Goal: Transaction & Acquisition: Purchase product/service

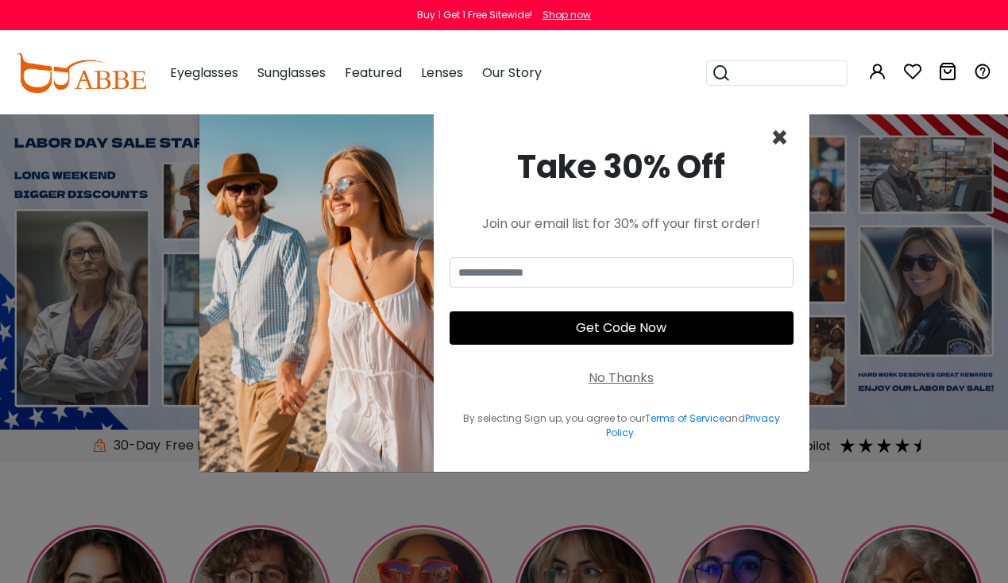
click at [781, 133] on span "×" at bounding box center [779, 138] width 18 height 41
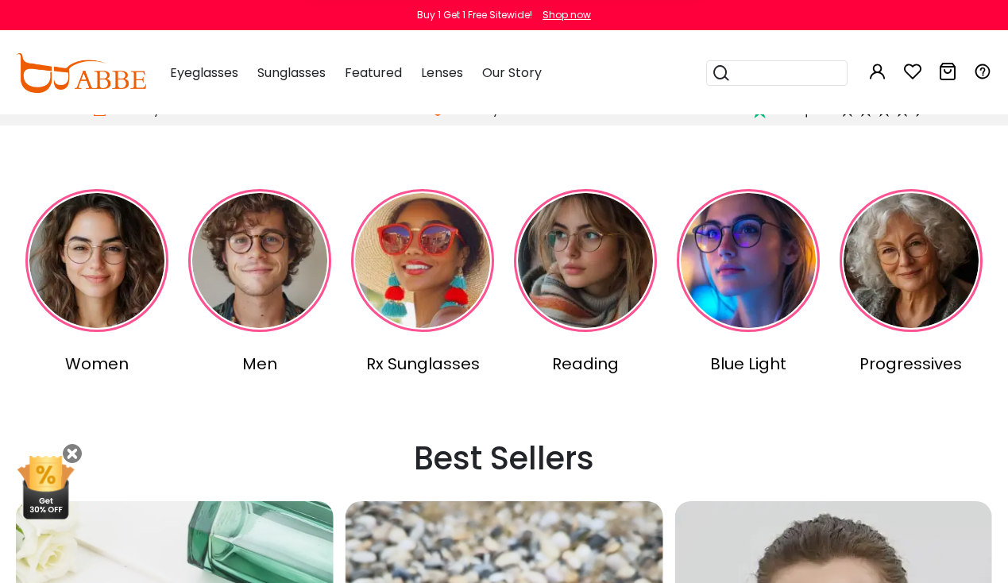
scroll to position [343, 1]
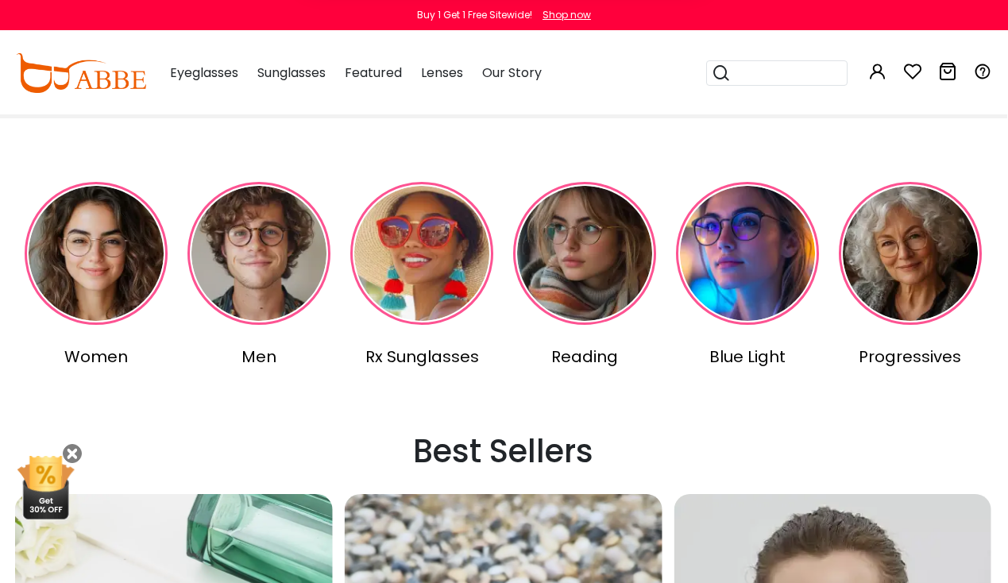
click at [118, 260] on img at bounding box center [96, 253] width 143 height 143
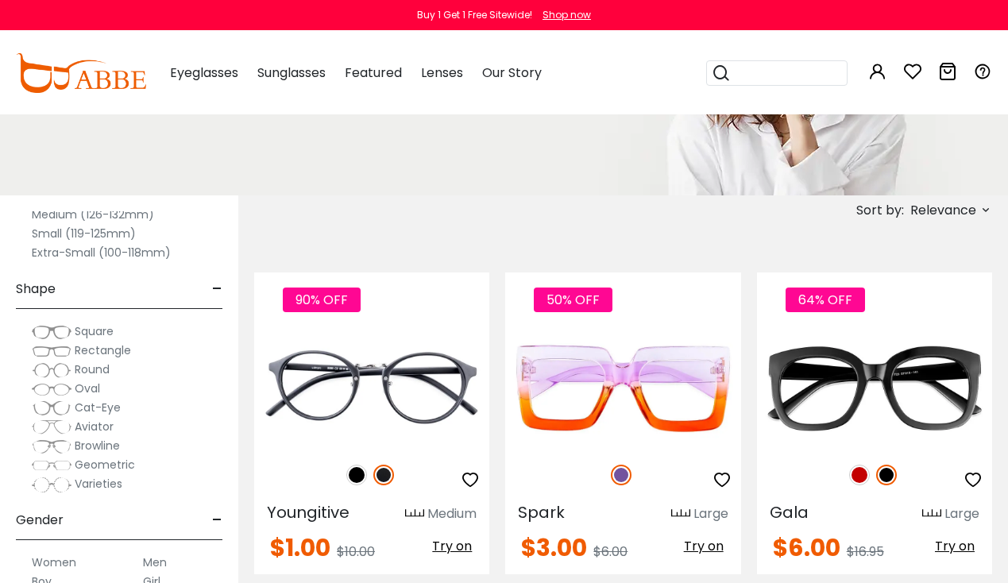
scroll to position [102, 0]
click at [94, 333] on span "Square" at bounding box center [94, 333] width 39 height 16
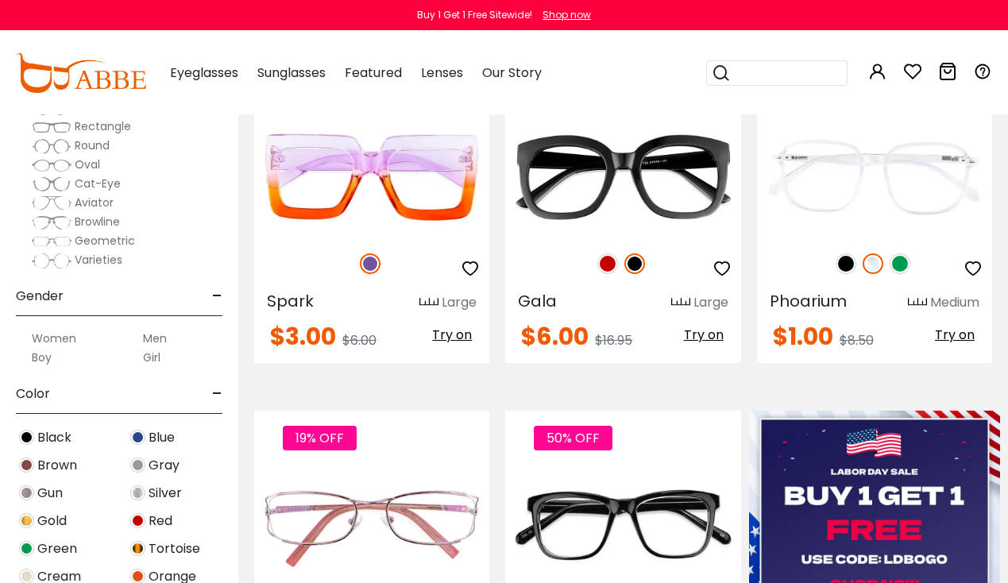
scroll to position [145, 0]
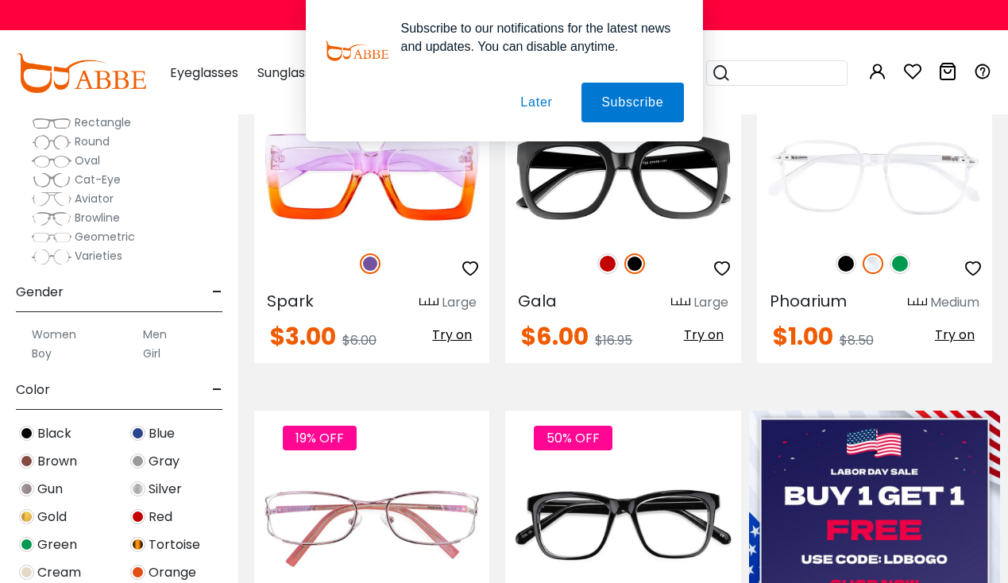
click at [66, 330] on label "Women" at bounding box center [54, 334] width 44 height 19
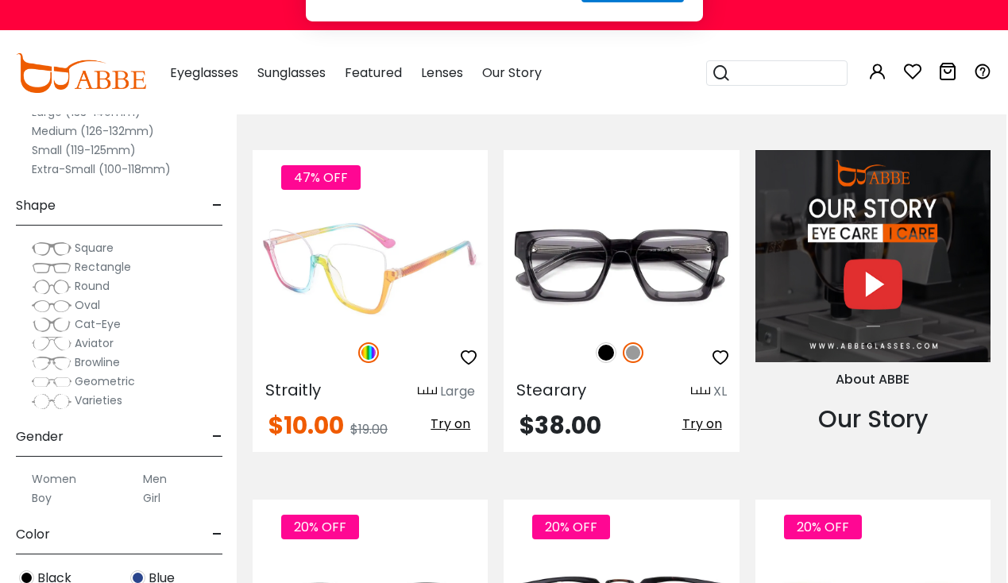
scroll to position [1414, 2]
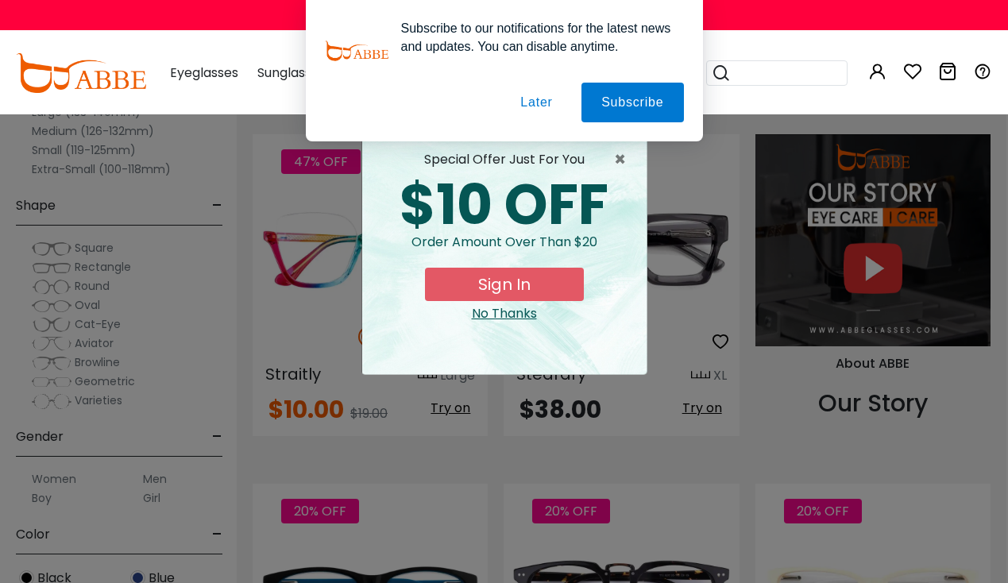
click at [0, 0] on button "Later" at bounding box center [0, 0] width 0 height 0
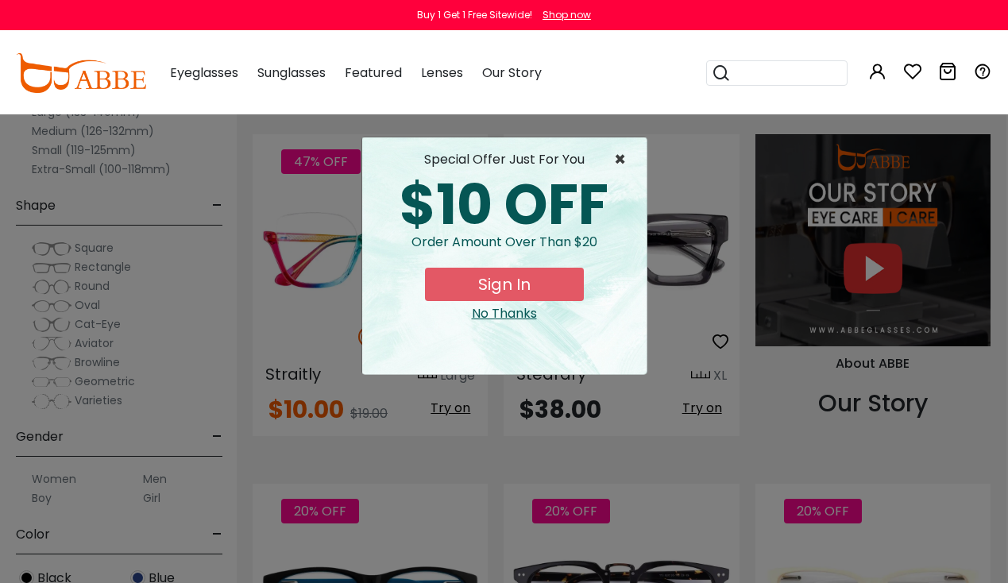
click at [619, 155] on span "×" at bounding box center [624, 159] width 20 height 19
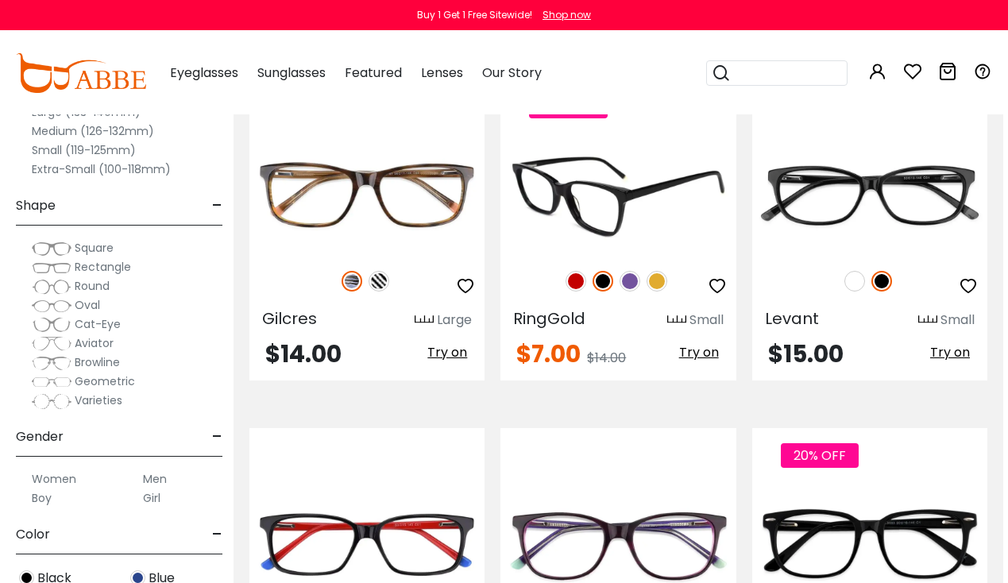
scroll to position [2876, 6]
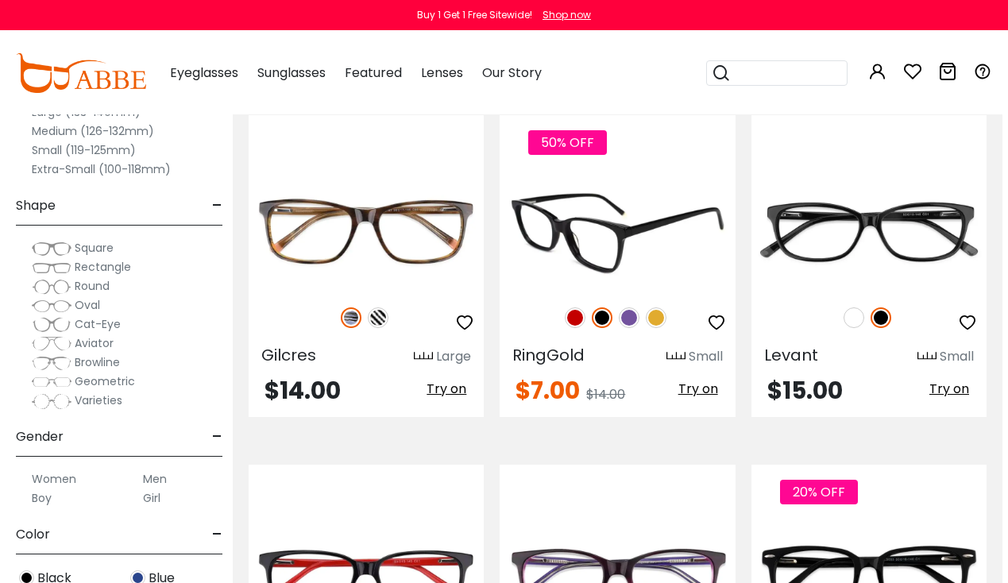
click at [627, 307] on img at bounding box center [629, 317] width 21 height 21
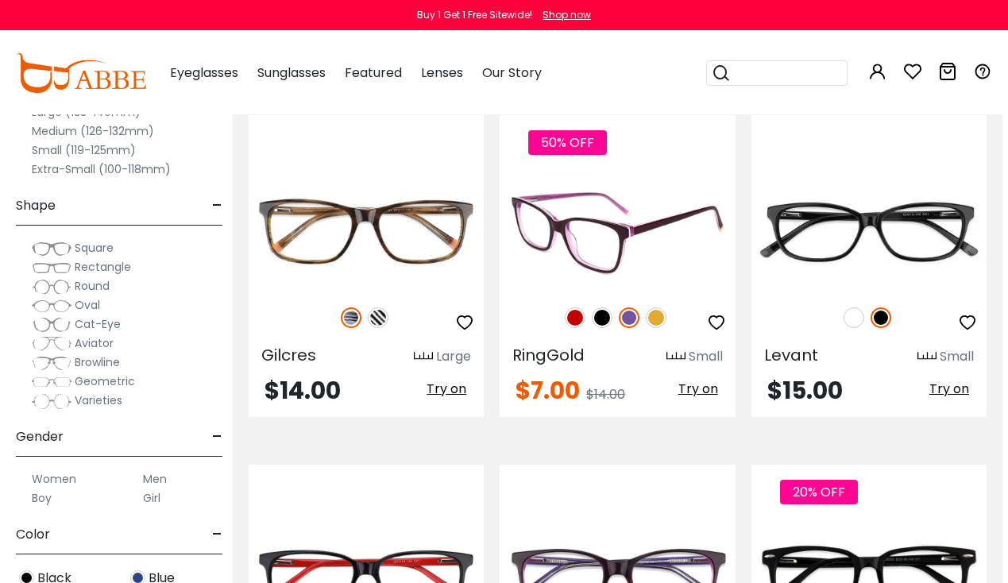
click at [652, 307] on img at bounding box center [656, 317] width 21 height 21
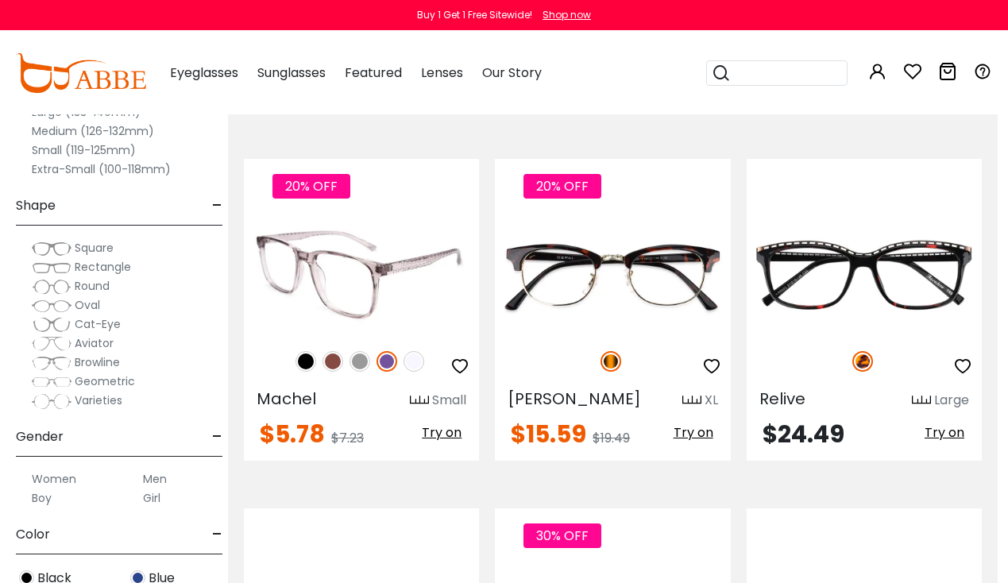
scroll to position [4273, 10]
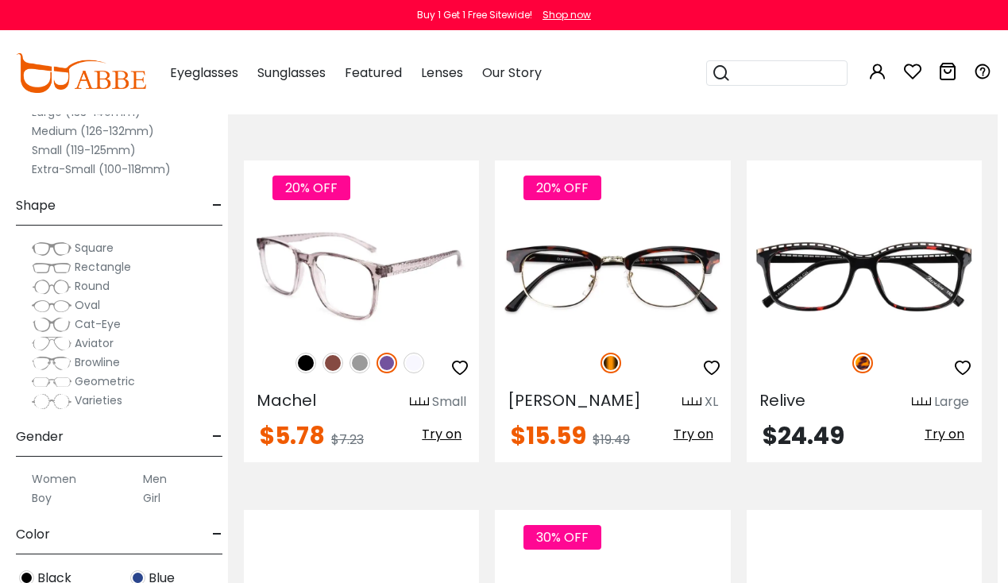
click at [334, 353] on img at bounding box center [332, 363] width 21 height 21
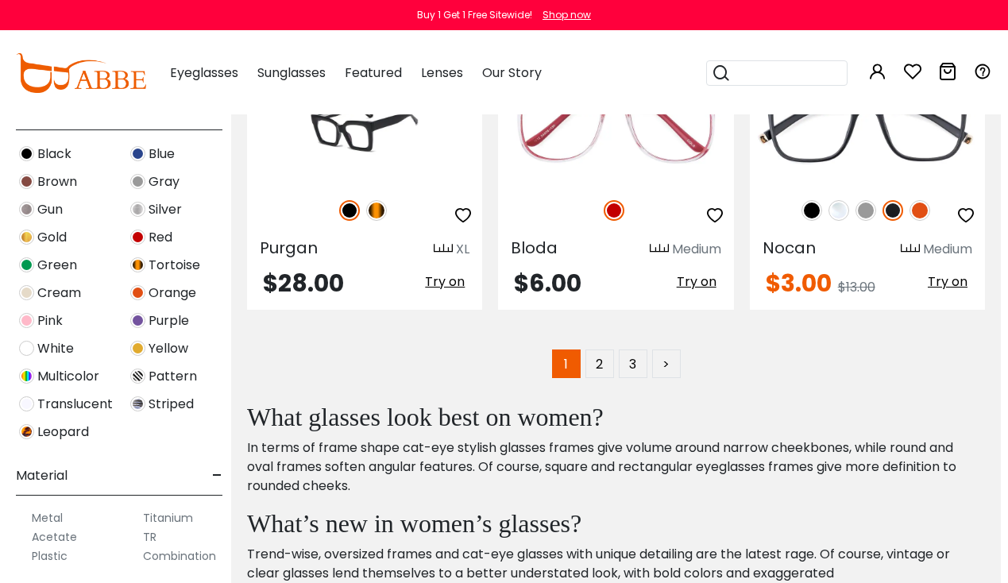
scroll to position [426, 0]
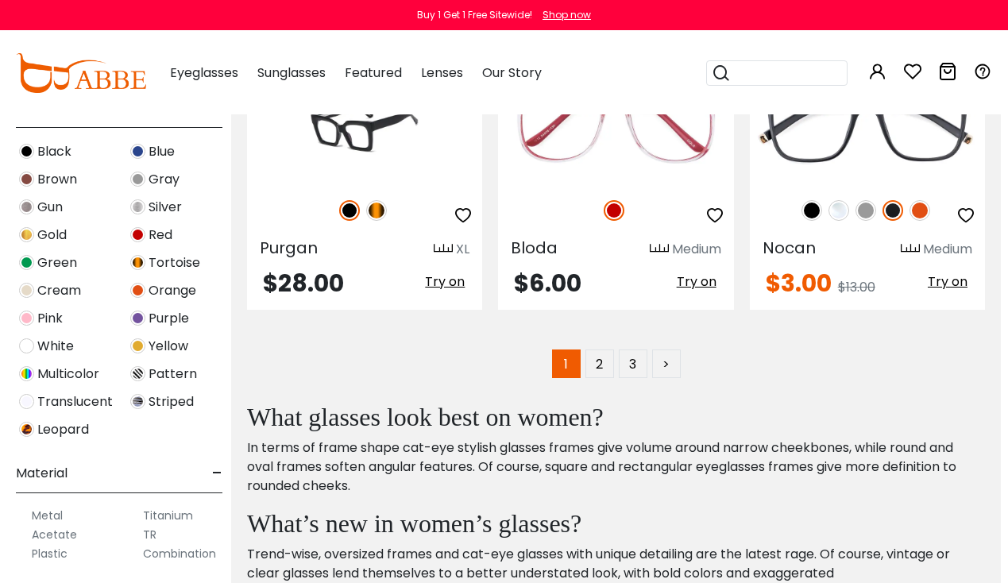
click at [25, 369] on img at bounding box center [26, 373] width 15 height 15
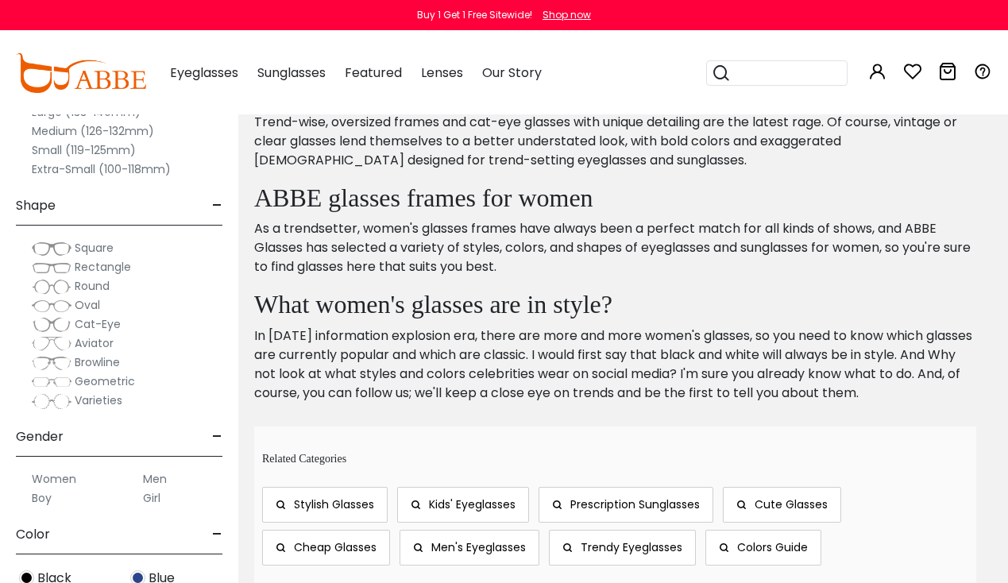
scroll to position [851, 0]
